Goal: Task Accomplishment & Management: Complete application form

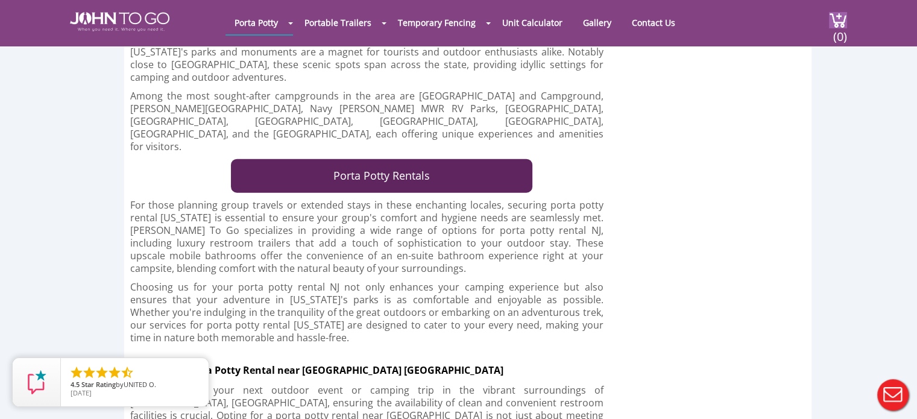
scroll to position [2955, 0]
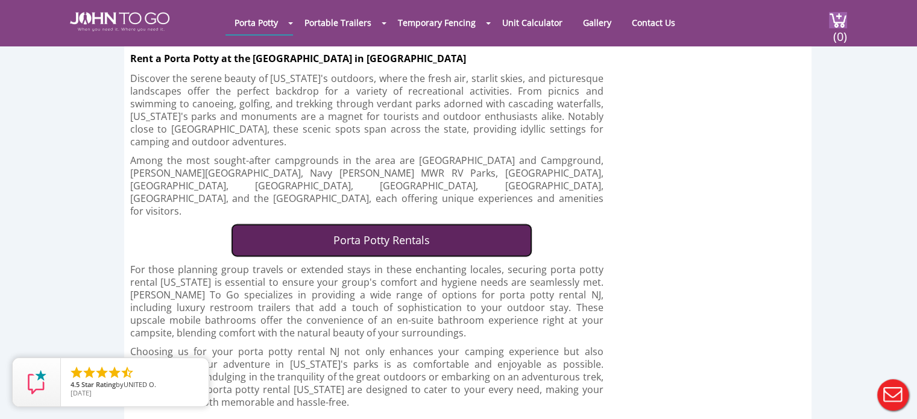
click at [372, 224] on link "Porta Potty Rentals" at bounding box center [382, 241] width 302 height 34
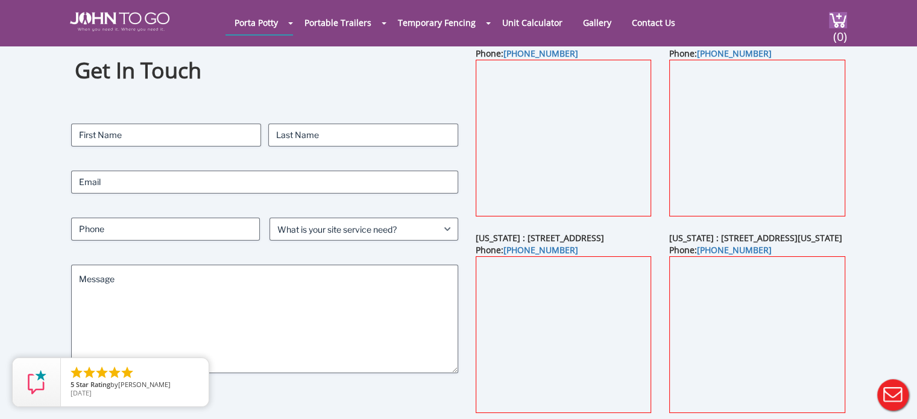
scroll to position [60, 0]
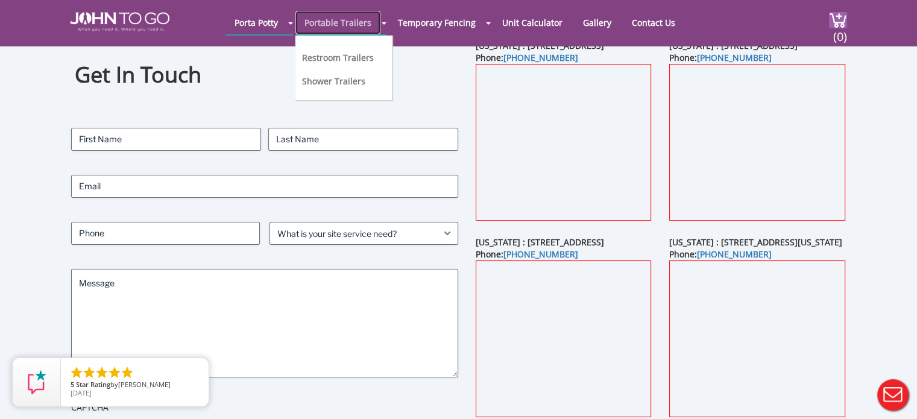
click at [341, 24] on link "Portable Trailers" at bounding box center [338, 23] width 85 height 24
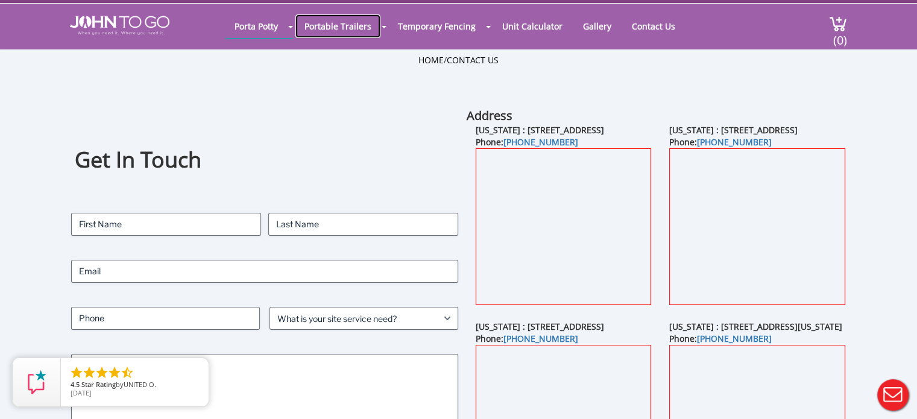
scroll to position [0, 0]
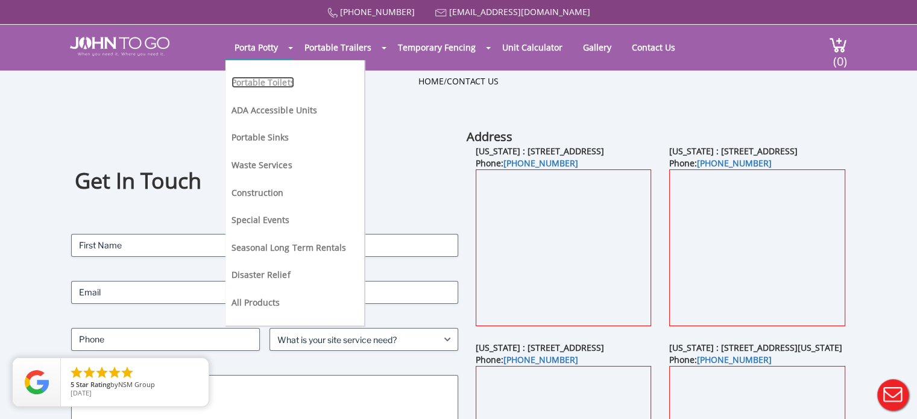
click at [280, 80] on link "Portable Toilets" at bounding box center [263, 82] width 63 height 11
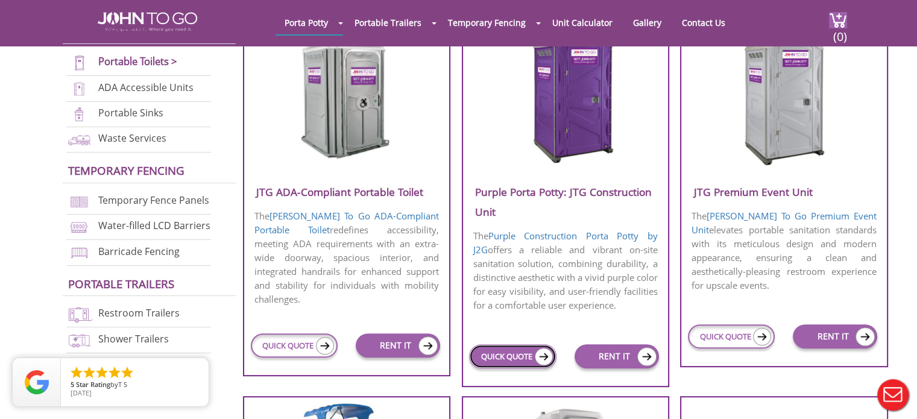
click at [510, 364] on link "QUICK QUOTE" at bounding box center [512, 356] width 87 height 24
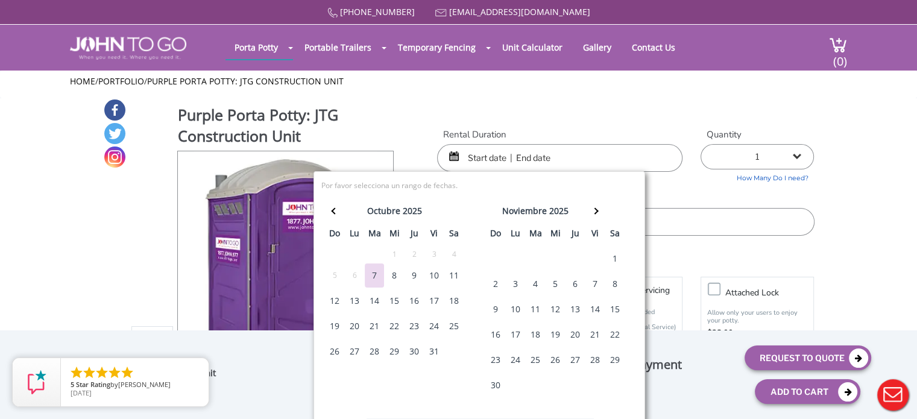
click at [492, 332] on div "16" at bounding box center [495, 335] width 19 height 24
click at [495, 334] on div "16" at bounding box center [495, 335] width 19 height 24
type input "11/16/2025 to 11/16/2025"
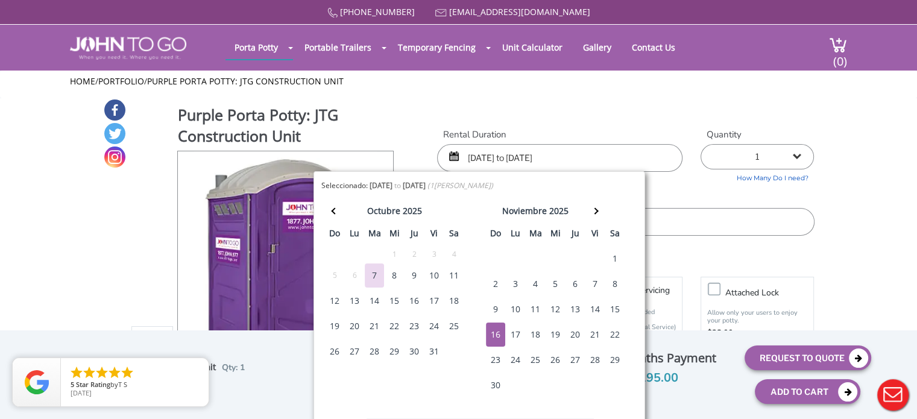
click at [744, 156] on select "1 2 (5% discount) 3 (8% discount) 4 (10% discount) 5 (12% discount) 6 (12% disc…" at bounding box center [757, 156] width 113 height 25
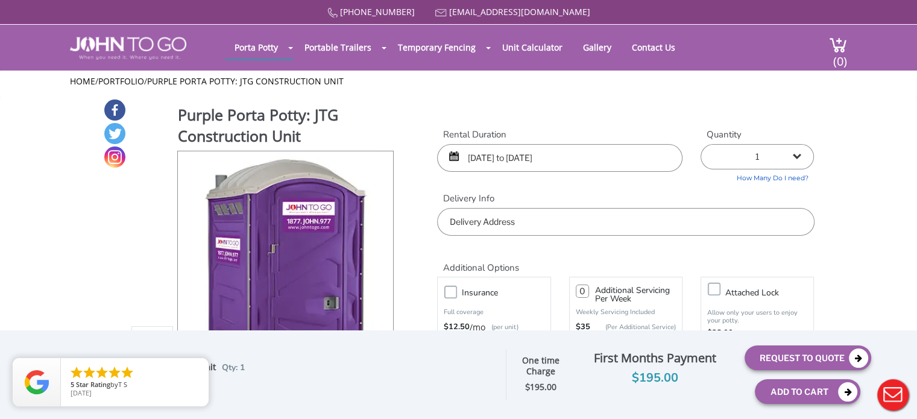
select select "4"
click at [701, 144] on select "1 2 (5% discount) 3 (8% discount) 4 (10% discount) 5 (12% discount) 6 (12% disc…" at bounding box center [757, 156] width 113 height 25
click at [477, 221] on input "text" at bounding box center [625, 222] width 377 height 28
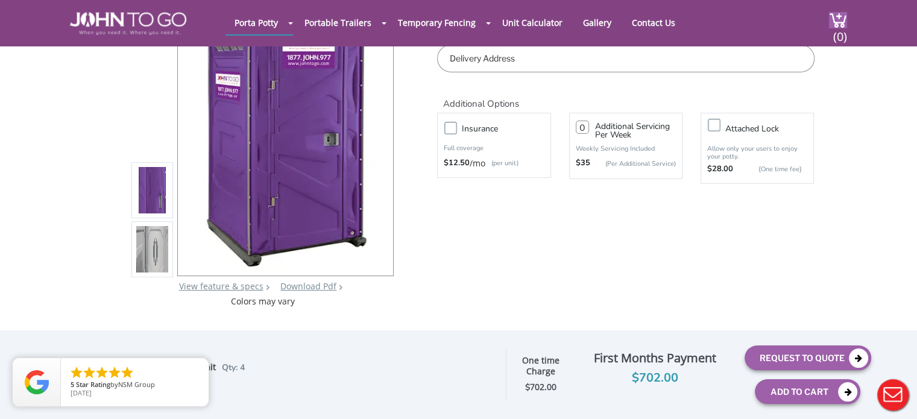
scroll to position [121, 0]
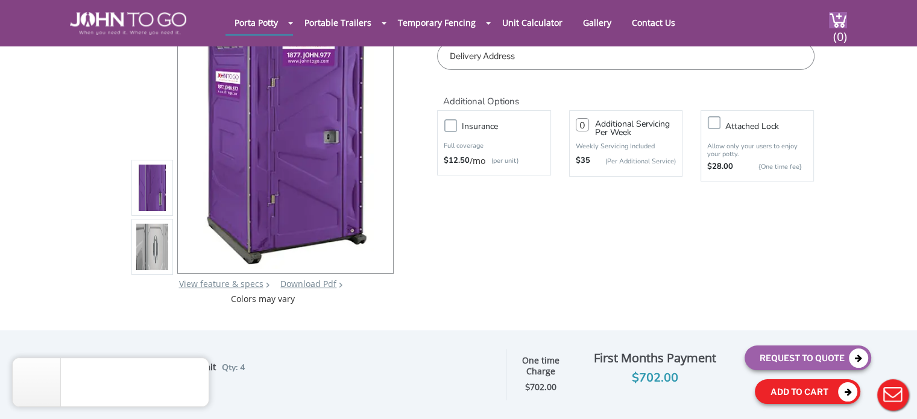
click at [789, 314] on div "877 564 6977 info@johntogo.com Porta Potty Portable Toilets ADA Accessible Unit…" at bounding box center [458, 96] width 917 height 435
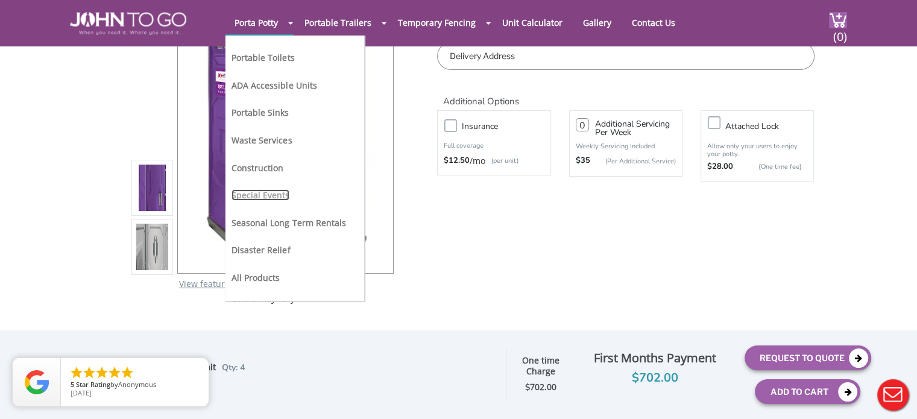
click at [255, 197] on link "Special Events" at bounding box center [261, 194] width 58 height 11
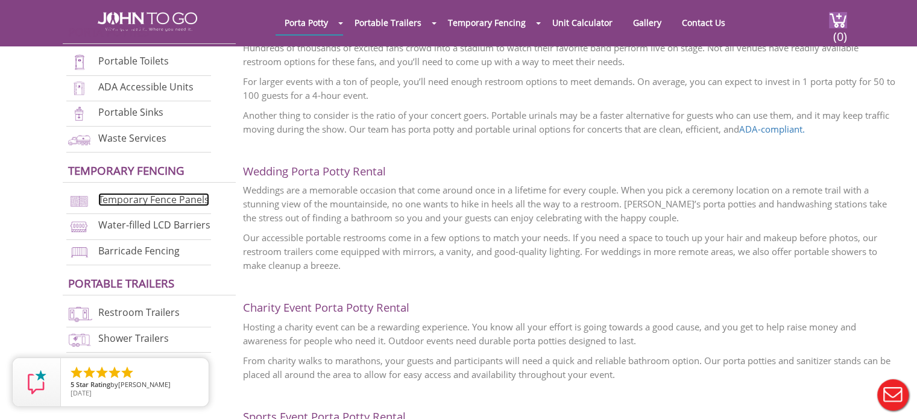
click at [162, 197] on link "Temporary Fence Panels" at bounding box center [153, 199] width 111 height 13
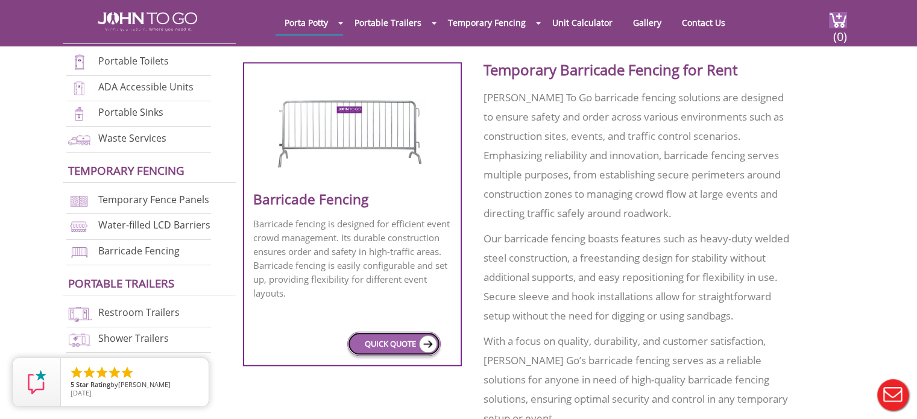
click at [408, 332] on link "QUICK QUOTE" at bounding box center [393, 344] width 93 height 24
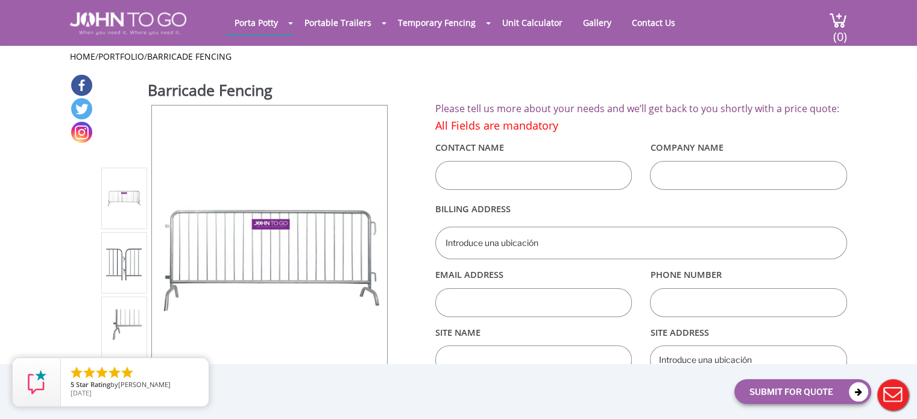
click at [510, 166] on input "text" at bounding box center [533, 175] width 197 height 29
click at [510, 166] on input "YURI" at bounding box center [533, 175] width 197 height 29
type input "YURI MARTINEZ"
click at [468, 237] on input "text" at bounding box center [641, 243] width 412 height 33
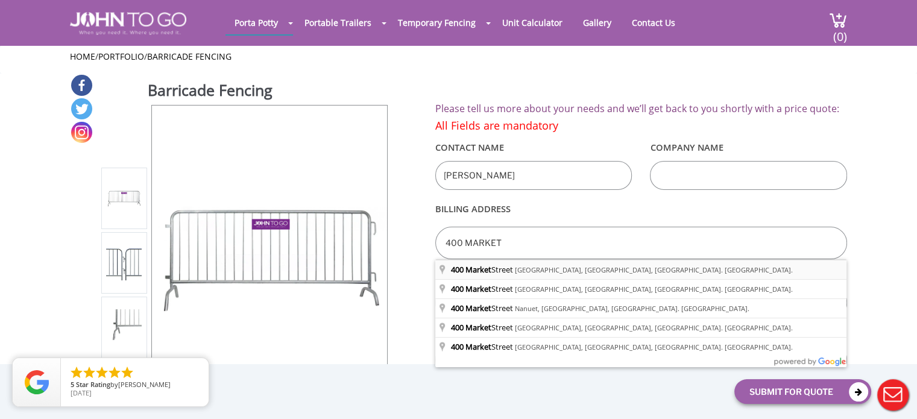
type input "400 Market Street, Newark, Nueva Jersey, EE. UU."
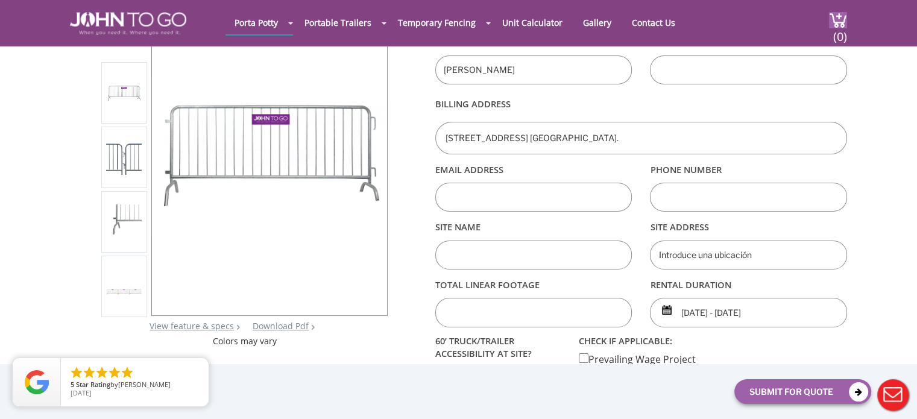
scroll to position [60, 0]
click at [492, 200] on input "text" at bounding box center [533, 196] width 197 height 29
type input "CONSTITUTENTEELECCIONES@GMAIL.COM"
click at [658, 197] on input "text" at bounding box center [748, 196] width 197 height 29
type input "2017769294"
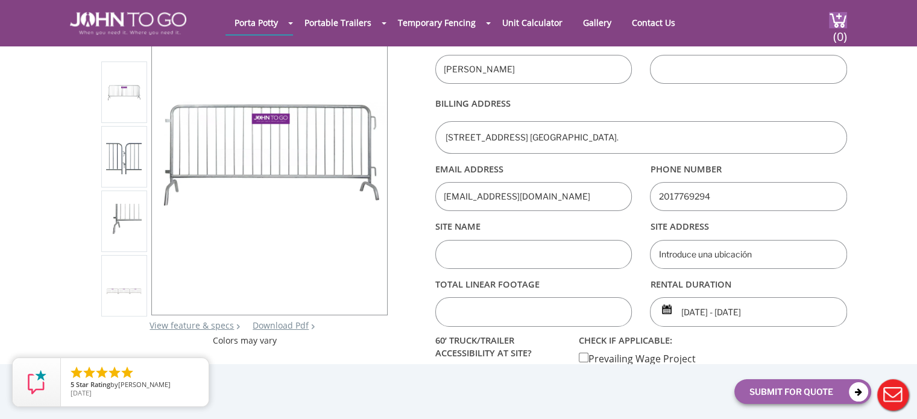
click at [478, 259] on input "text" at bounding box center [533, 254] width 197 height 29
click at [564, 325] on input "text" at bounding box center [533, 311] width 197 height 29
click at [403, 279] on div "Barricade Fencing View feature & specs Download Pdf Product PDF Addon PDF Color…" at bounding box center [458, 202] width 777 height 470
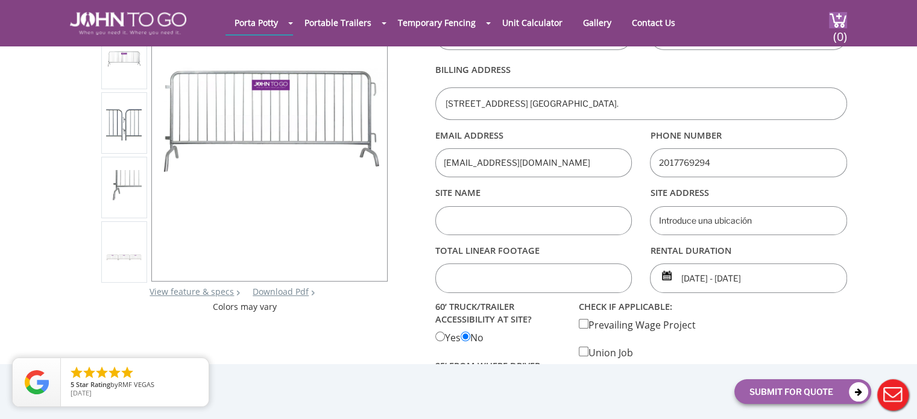
scroll to position [121, 0]
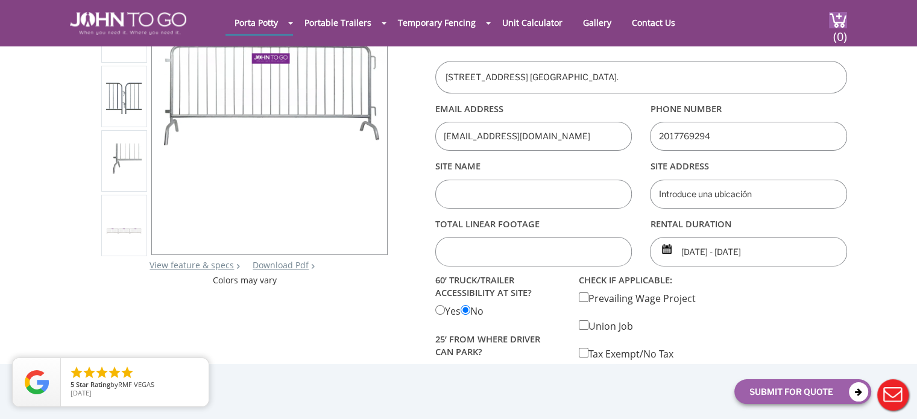
click at [504, 250] on input "text" at bounding box center [533, 251] width 197 height 29
click at [698, 252] on input "10/07/2025 - 10/07/2025" at bounding box center [748, 251] width 197 height 29
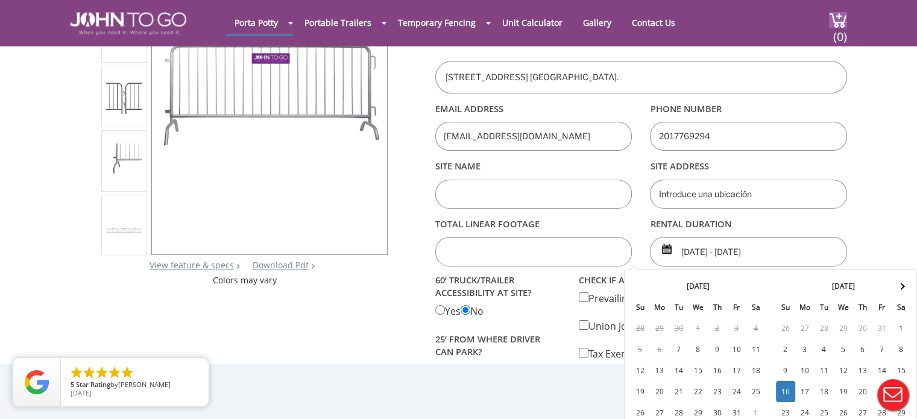
click at [687, 253] on input "10/07/2025 - 10/07/2025" at bounding box center [748, 251] width 197 height 29
drag, startPoint x: 784, startPoint y: 252, endPoint x: 676, endPoint y: 260, distance: 108.9
click at [676, 260] on input "10/07/2025 - 10/07/2025" at bounding box center [748, 251] width 197 height 29
click at [686, 254] on input "10/07/2025 - 10/07/2025" at bounding box center [748, 251] width 197 height 29
drag, startPoint x: 680, startPoint y: 249, endPoint x: 688, endPoint y: 249, distance: 7.8
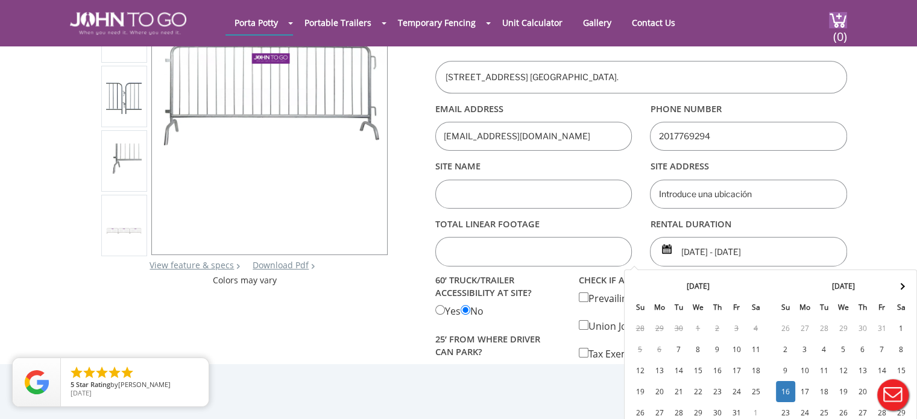
click at [688, 249] on input "10/07/2025 - 10/07/2025" at bounding box center [748, 251] width 197 height 29
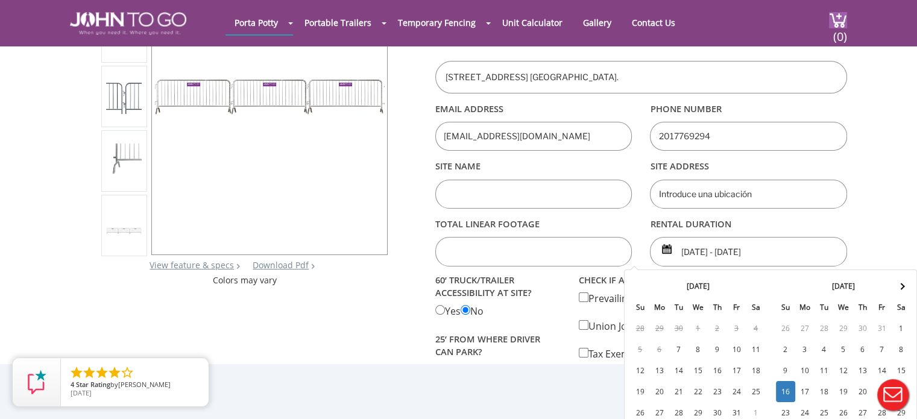
click at [738, 250] on input "11/16/2025 - 10/07/2025" at bounding box center [748, 251] width 197 height 29
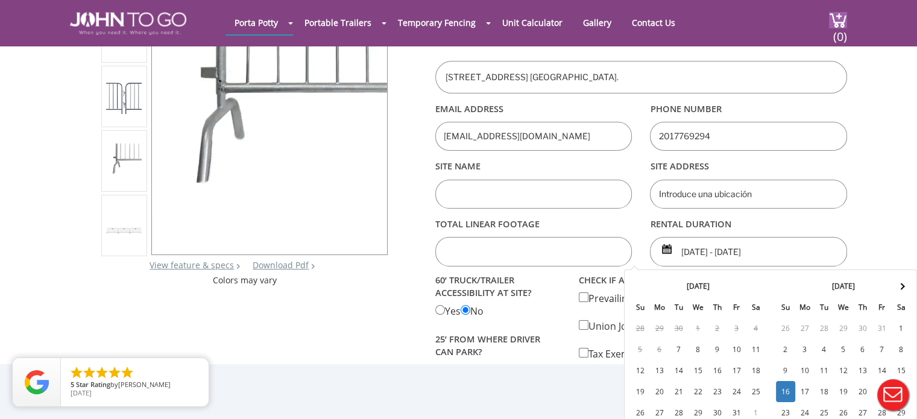
type input "11/16/2025 - 11/16/2025"
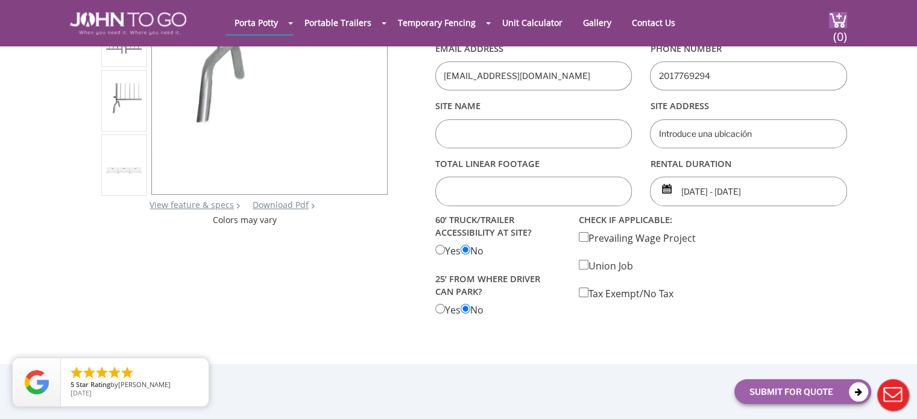
scroll to position [60, 0]
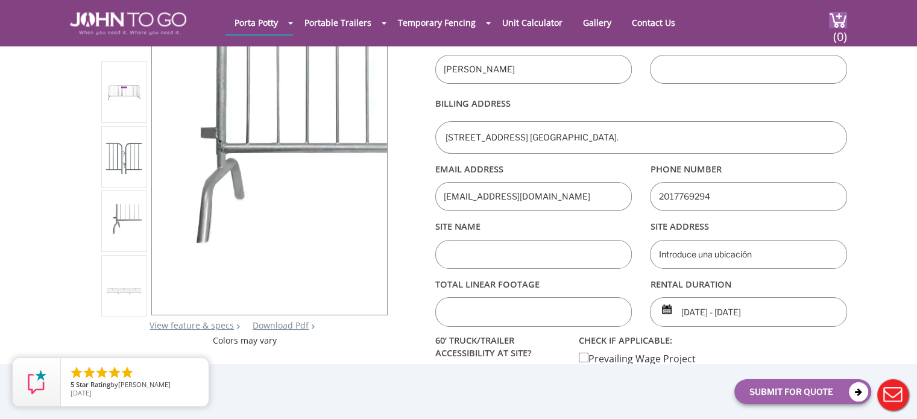
click at [551, 315] on input "text" at bounding box center [533, 311] width 197 height 29
type input "400"
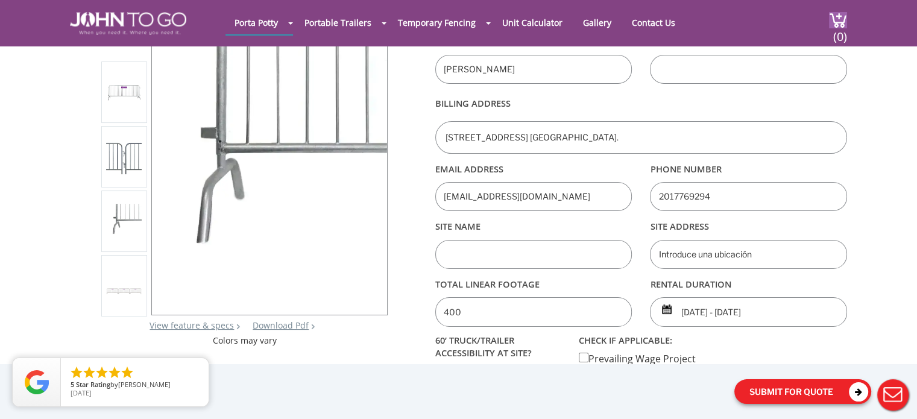
click at [781, 391] on button "Submit For Quote" at bounding box center [803, 391] width 137 height 25
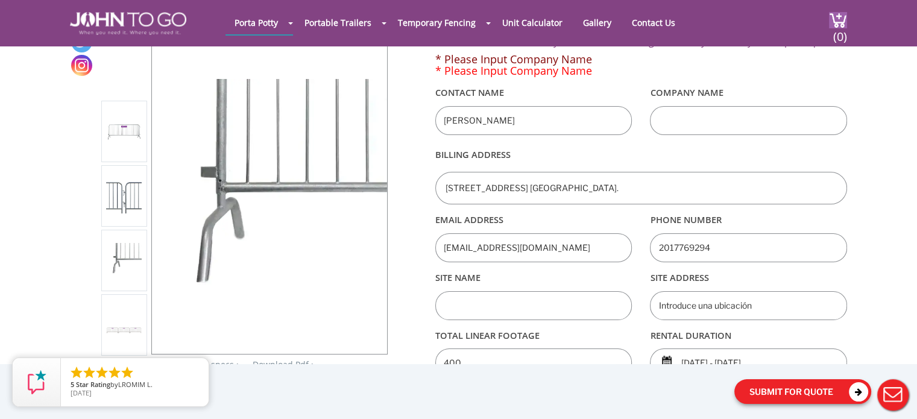
scroll to position [0, 0]
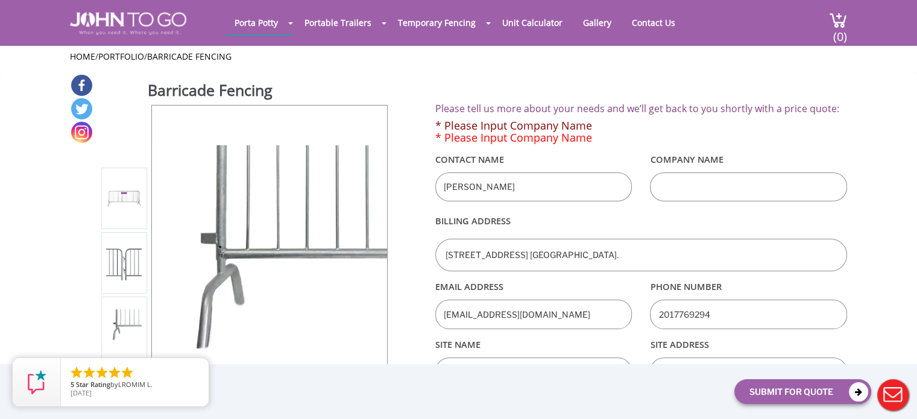
click at [677, 182] on input "text" at bounding box center [748, 186] width 197 height 29
type input "CONSULADO GENERAL DEL ECUADOR"
click at [682, 207] on label "Billing Address" at bounding box center [641, 221] width 412 height 29
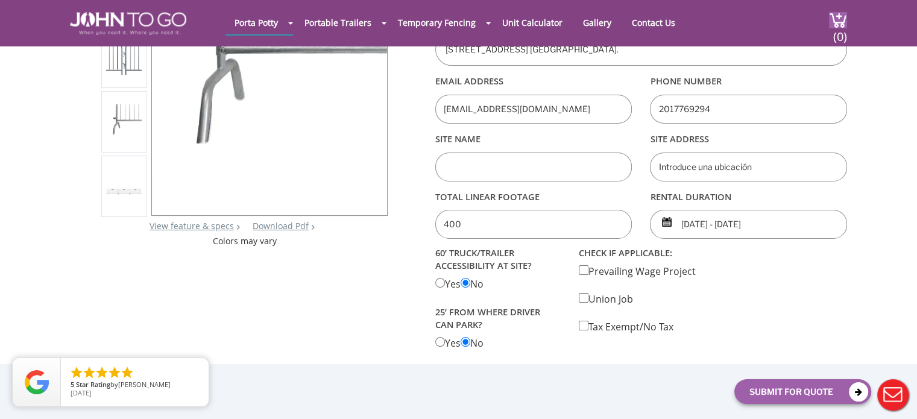
scroll to position [181, 0]
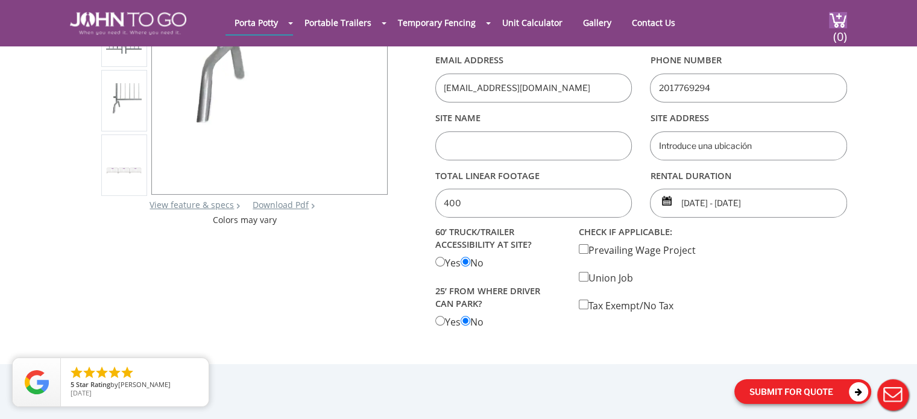
click at [779, 387] on button "Submit For Quote" at bounding box center [803, 391] width 137 height 25
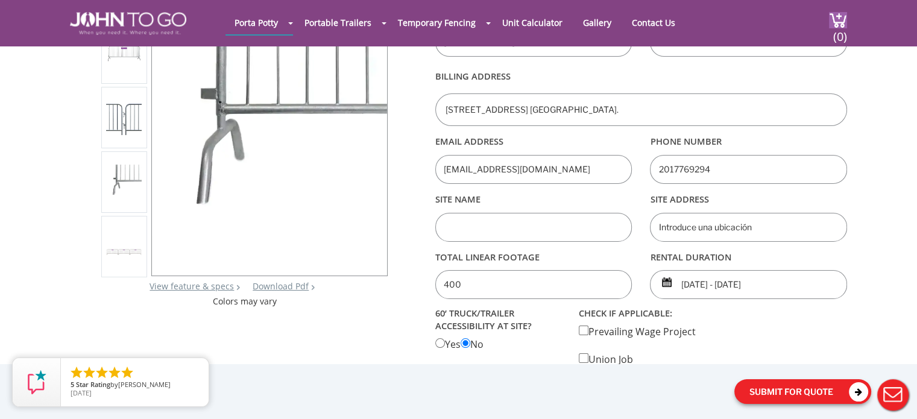
scroll to position [0, 0]
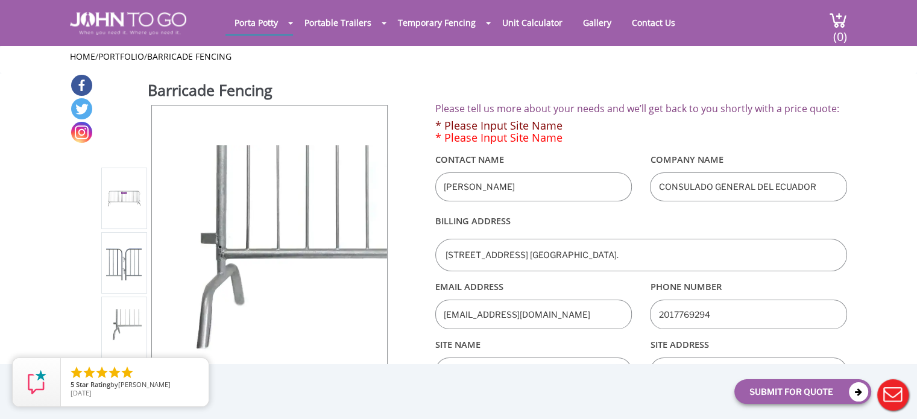
click at [595, 166] on label "Contact Name" at bounding box center [533, 159] width 197 height 21
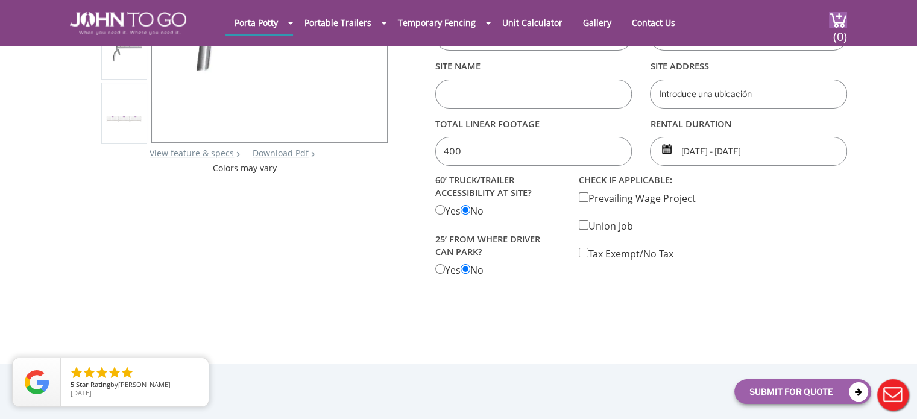
scroll to position [181, 0]
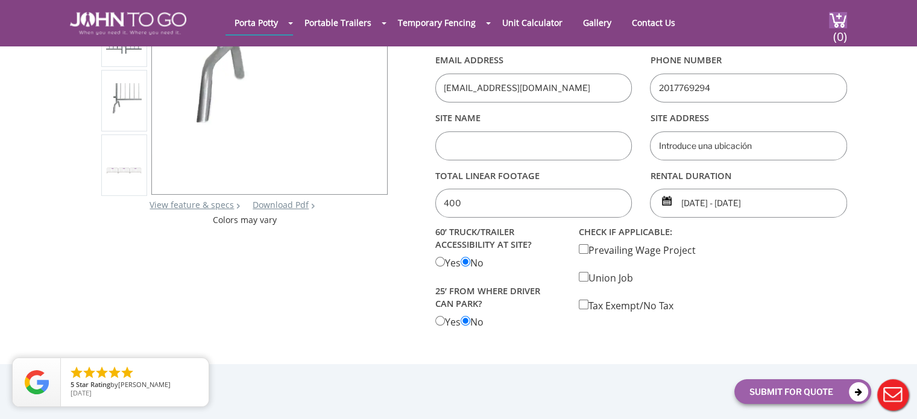
click at [559, 147] on input "text" at bounding box center [533, 145] width 197 height 29
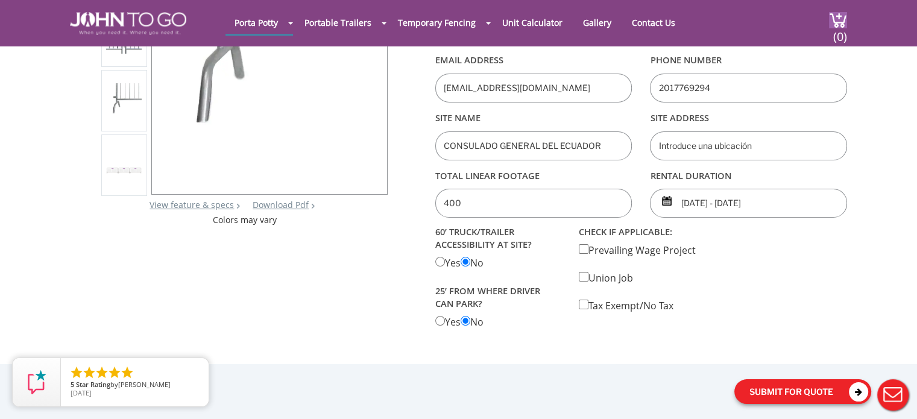
type input "CONSULADO GENERAL DEL ECUADOR"
click at [770, 397] on button "Submit For Quote" at bounding box center [803, 391] width 137 height 25
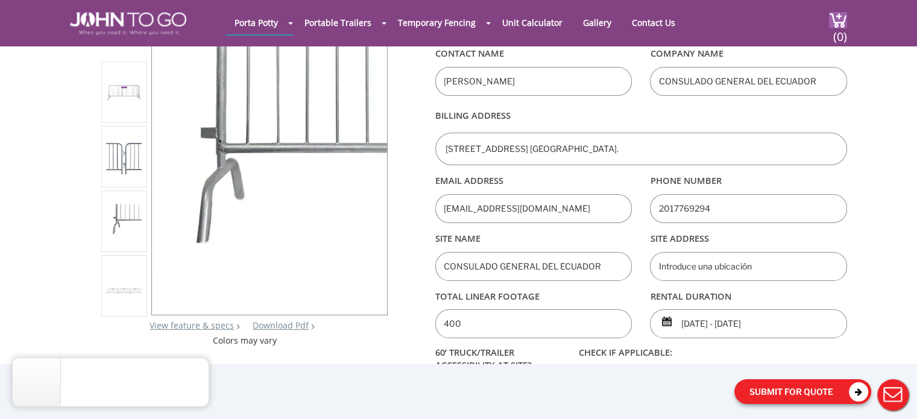
scroll to position [121, 0]
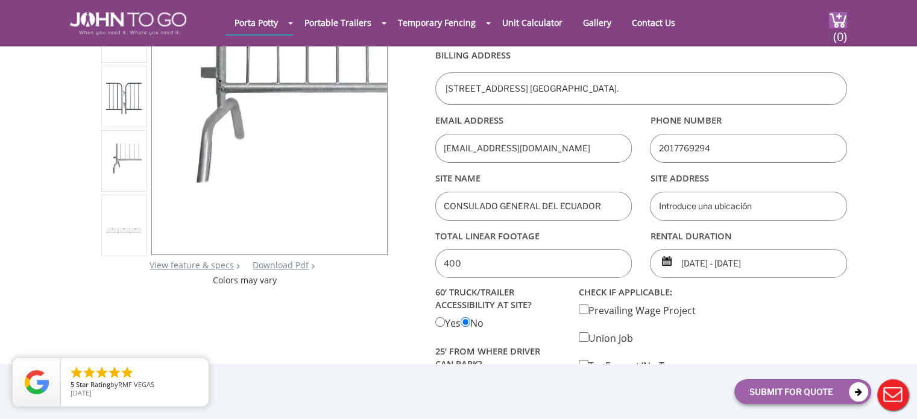
click at [690, 203] on input "text" at bounding box center [748, 206] width 197 height 29
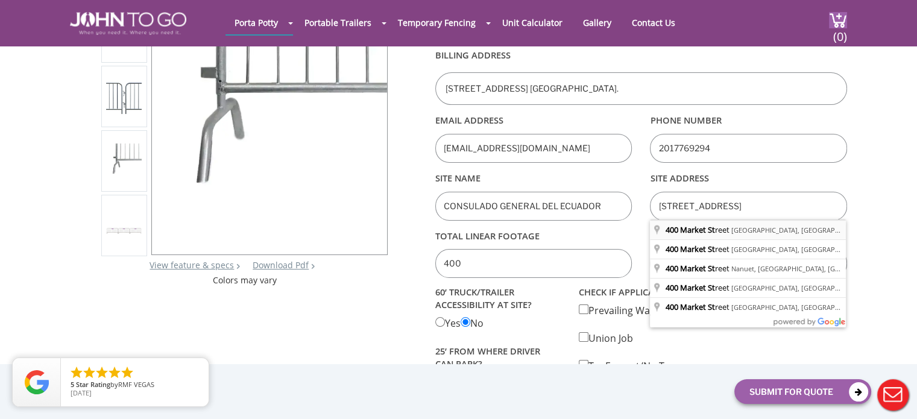
type input "400 Market Street, Newark, Nueva Jersey, EE. UU."
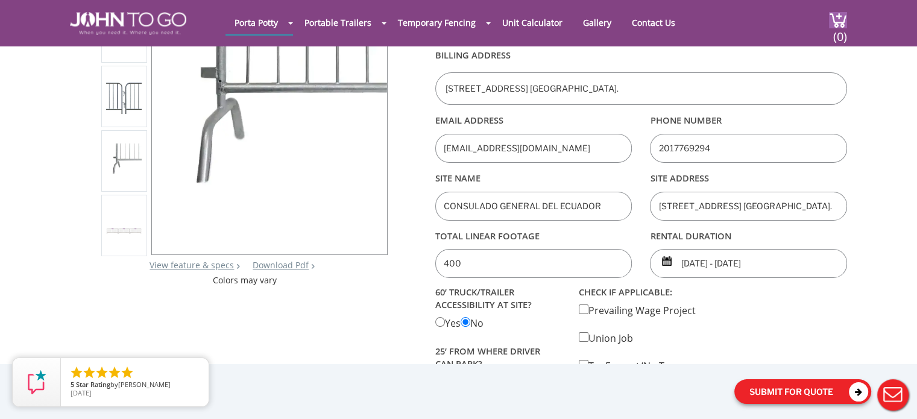
click at [777, 393] on button "Submit For Quote" at bounding box center [803, 391] width 137 height 25
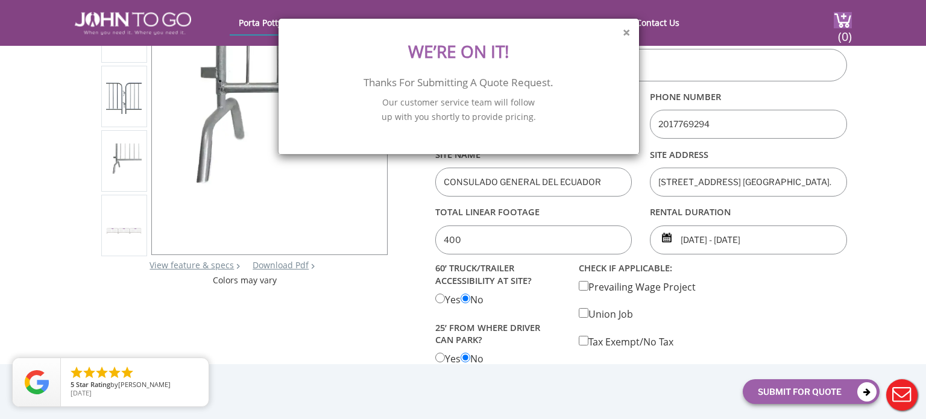
click at [626, 36] on button "×" at bounding box center [626, 33] width 7 height 13
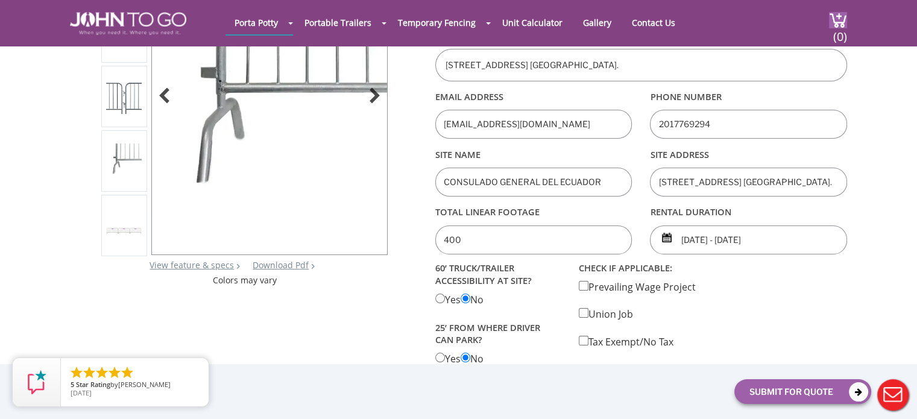
scroll to position [60, 0]
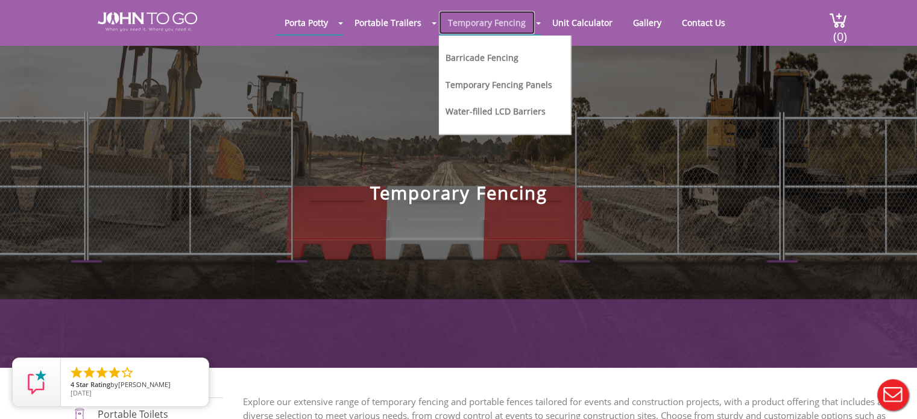
click at [495, 11] on link "Temporary Fencing" at bounding box center [487, 23] width 96 height 24
